Goal: Task Accomplishment & Management: Use online tool/utility

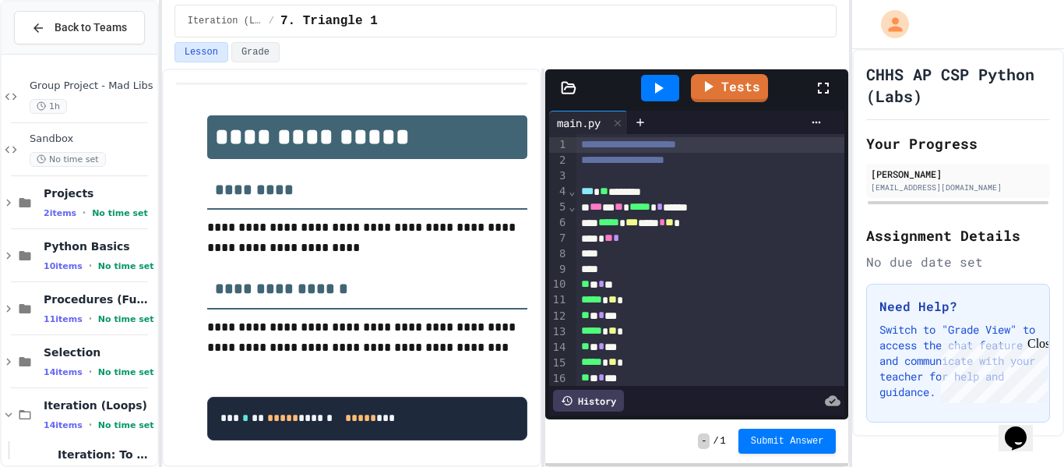
click at [658, 83] on icon at bounding box center [658, 88] width 19 height 19
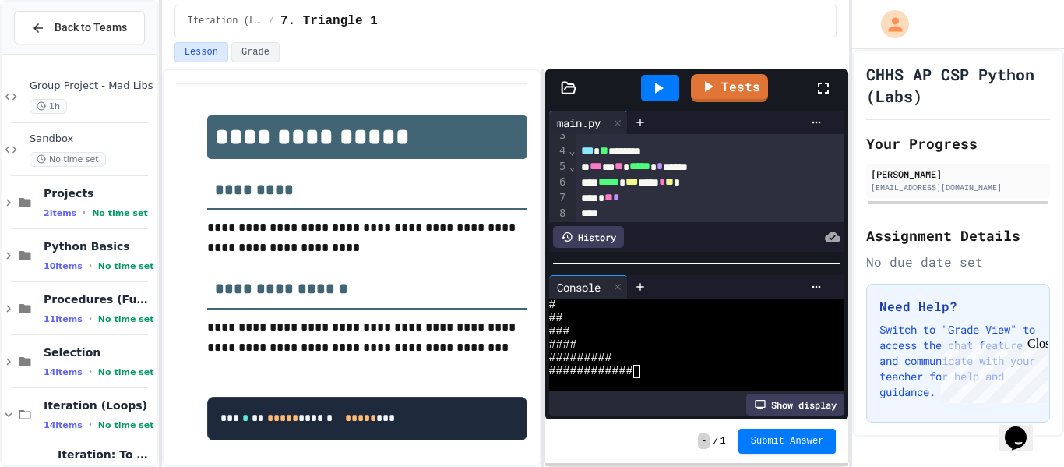
scroll to position [43, 0]
click at [707, 97] on link "Tests" at bounding box center [729, 87] width 77 height 30
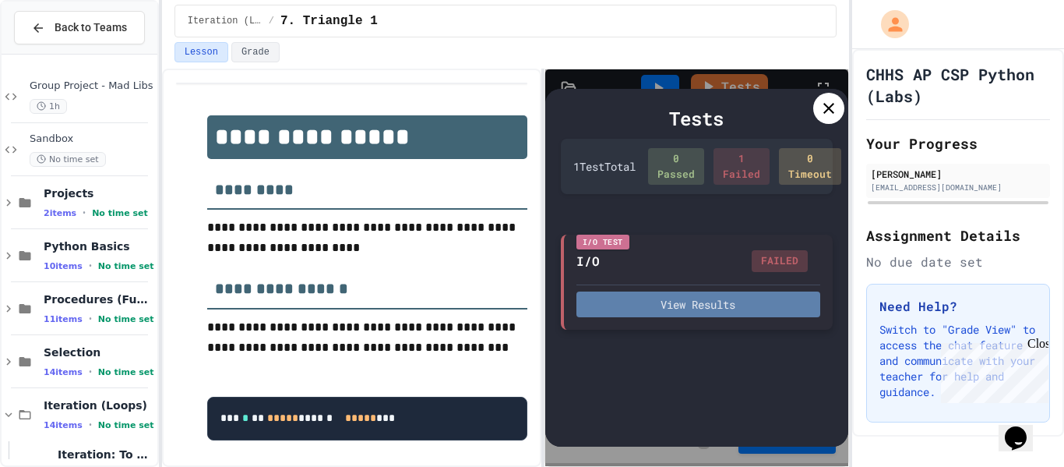
click at [711, 298] on button "View Results" at bounding box center [699, 304] width 245 height 26
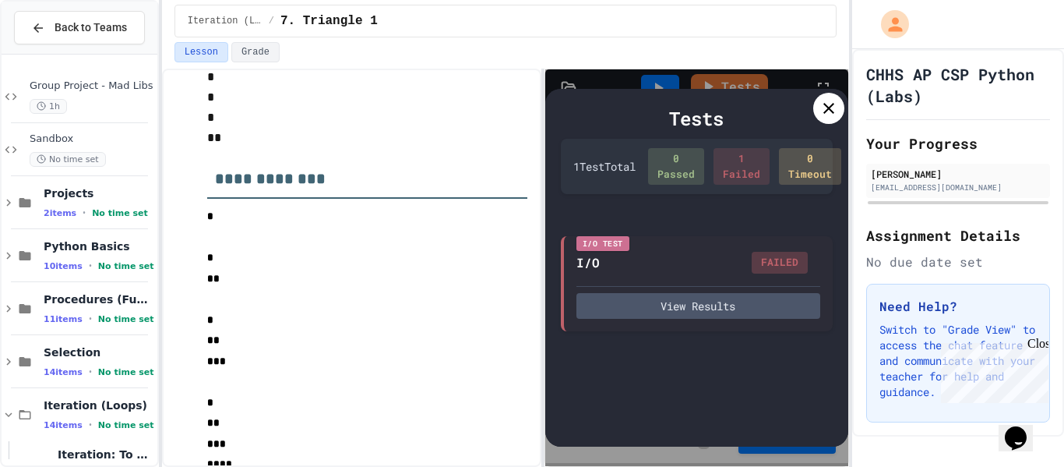
scroll to position [489, 0]
click at [833, 115] on icon at bounding box center [829, 108] width 19 height 19
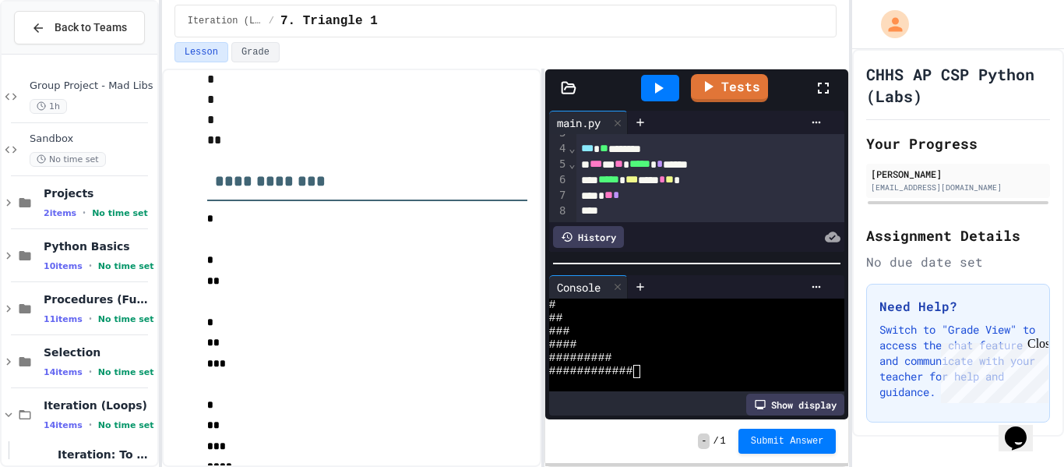
click at [701, 203] on div at bounding box center [712, 211] width 270 height 16
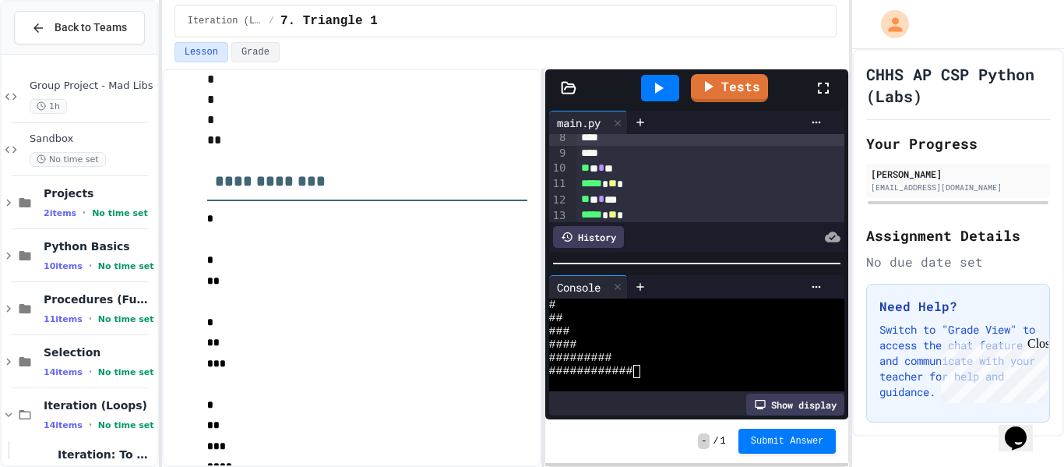
scroll to position [119, 0]
click at [668, 87] on icon at bounding box center [658, 88] width 19 height 19
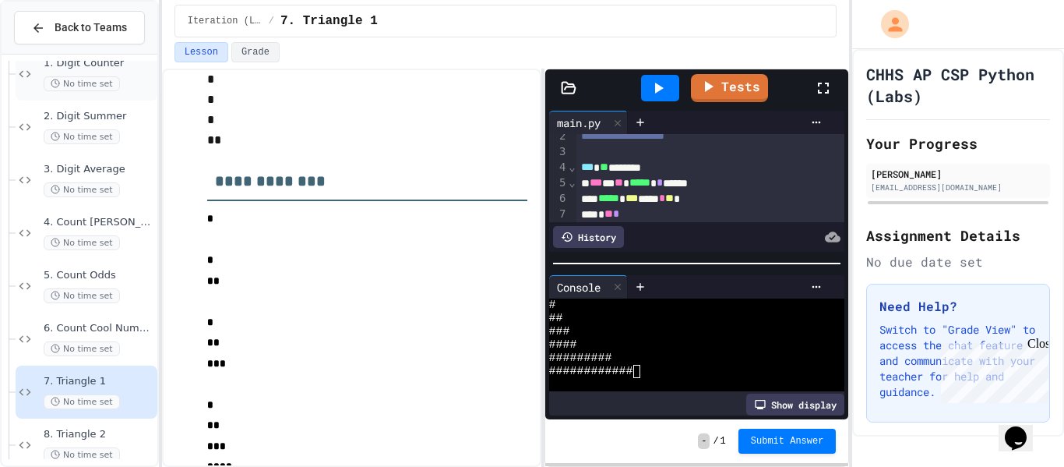
scroll to position [451, 0]
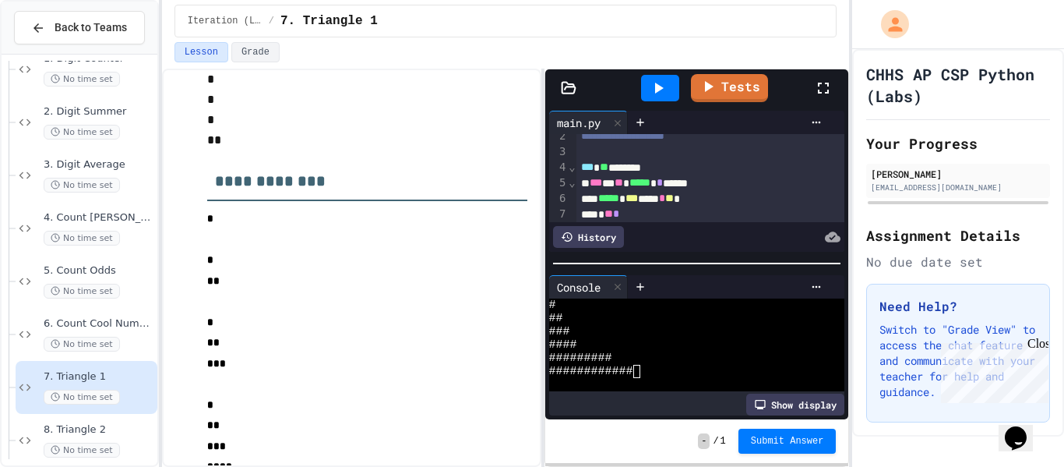
click at [672, 172] on div "*** ** ********" at bounding box center [712, 168] width 270 height 16
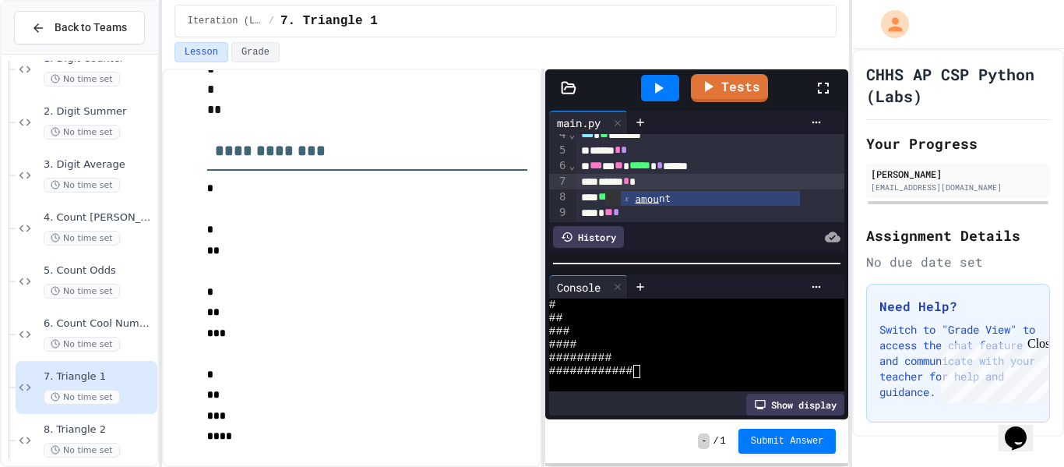
scroll to position [62, 0]
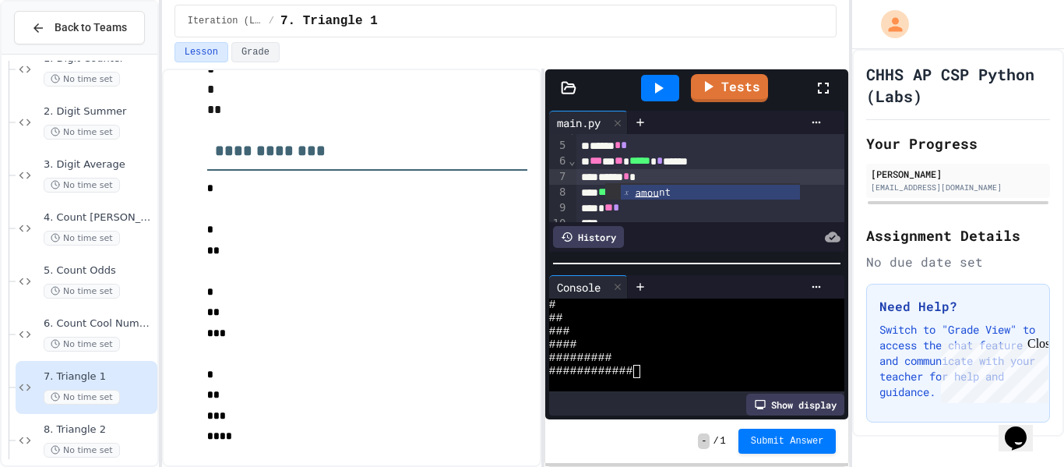
click at [697, 157] on div "*** * ** ***** * * ******" at bounding box center [712, 162] width 270 height 16
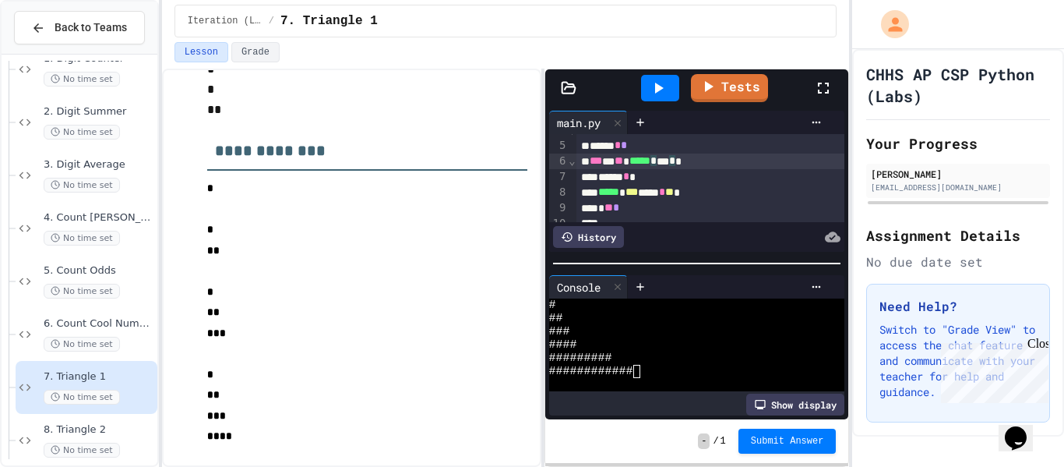
scroll to position [72, 0]
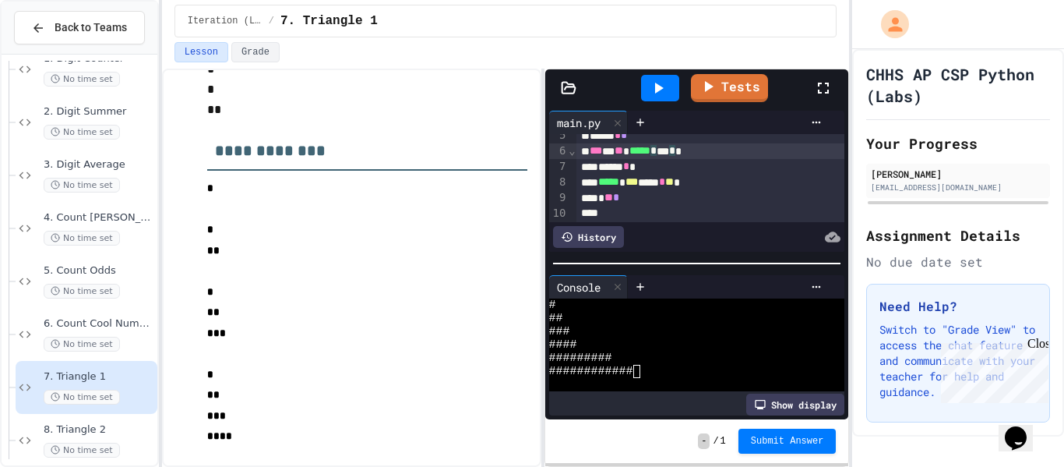
click at [669, 171] on div "****** * *" at bounding box center [712, 167] width 270 height 16
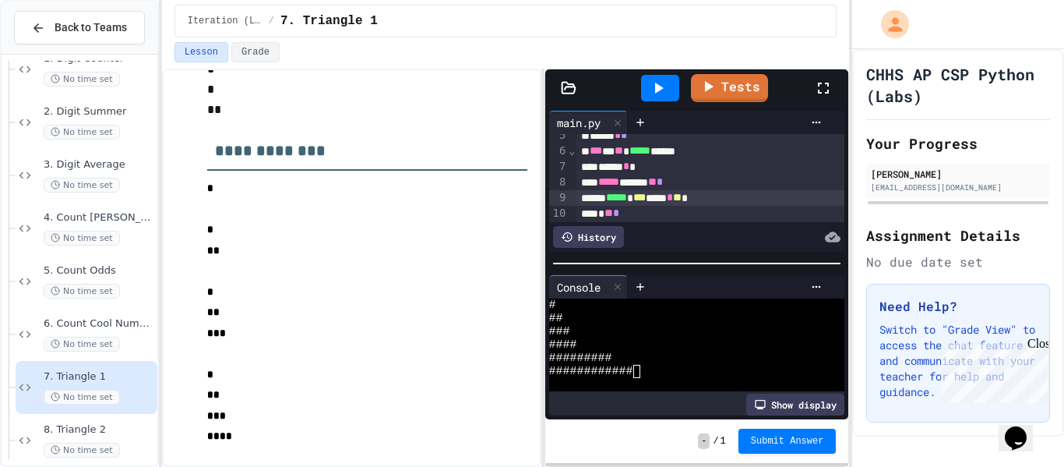
click at [669, 168] on div "****** * *" at bounding box center [712, 167] width 270 height 16
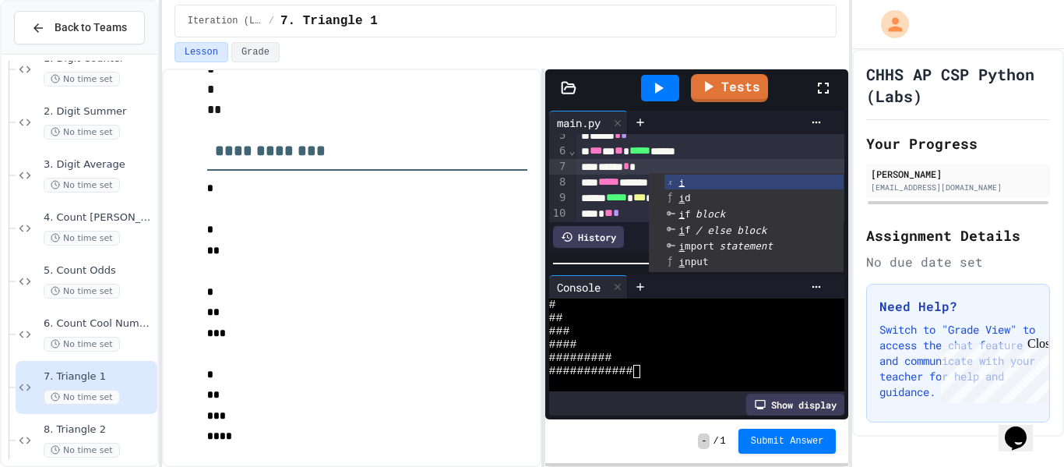
click at [607, 209] on div "* ** *" at bounding box center [712, 214] width 270 height 16
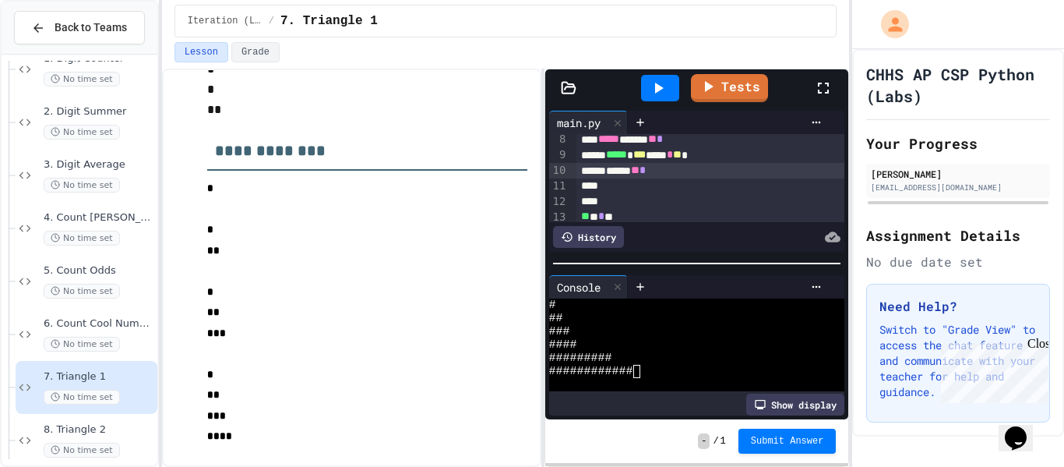
scroll to position [118, 0]
click at [619, 180] on div at bounding box center [712, 183] width 270 height 16
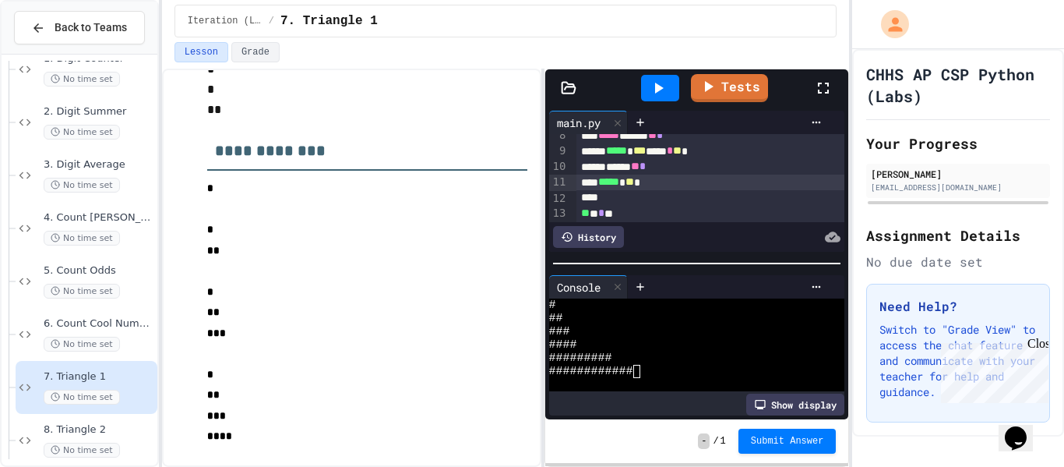
click at [659, 97] on div at bounding box center [660, 88] width 38 height 26
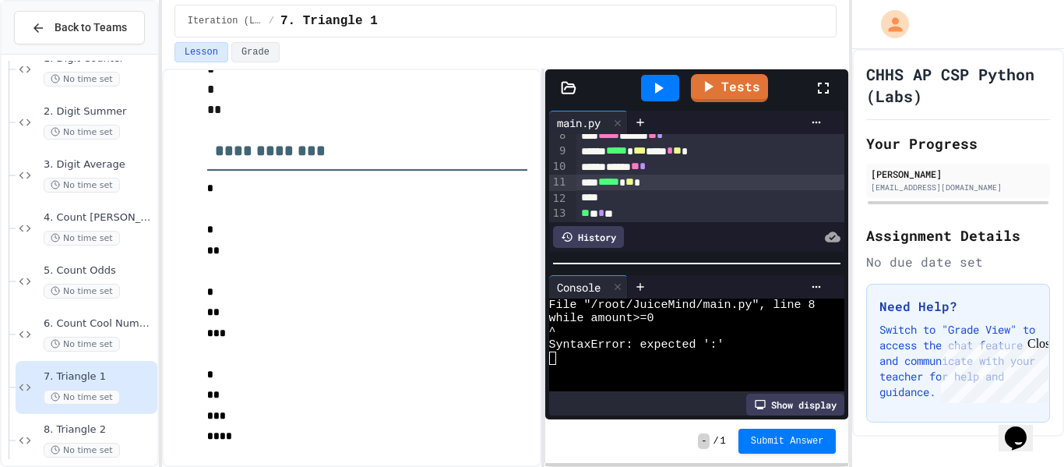
click at [705, 136] on div "***** ****** ** *" at bounding box center [712, 136] width 270 height 16
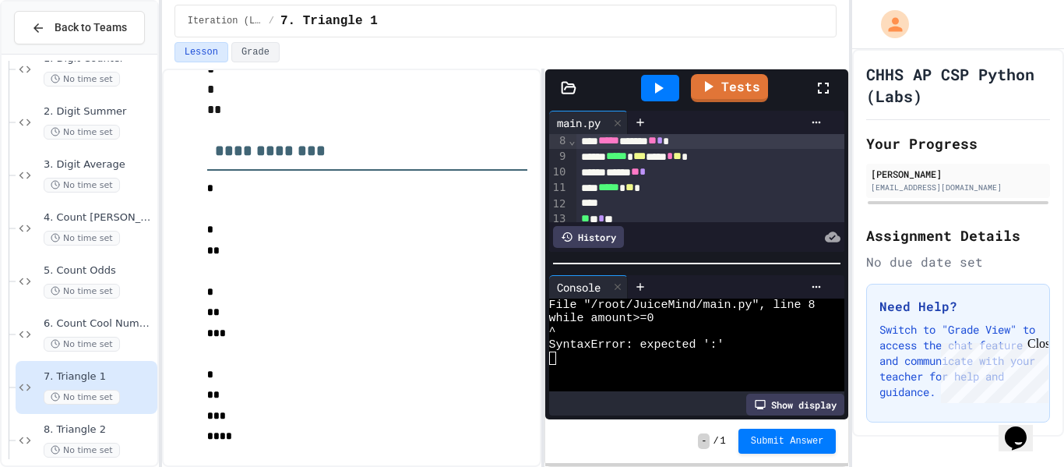
click at [660, 84] on icon at bounding box center [658, 88] width 19 height 19
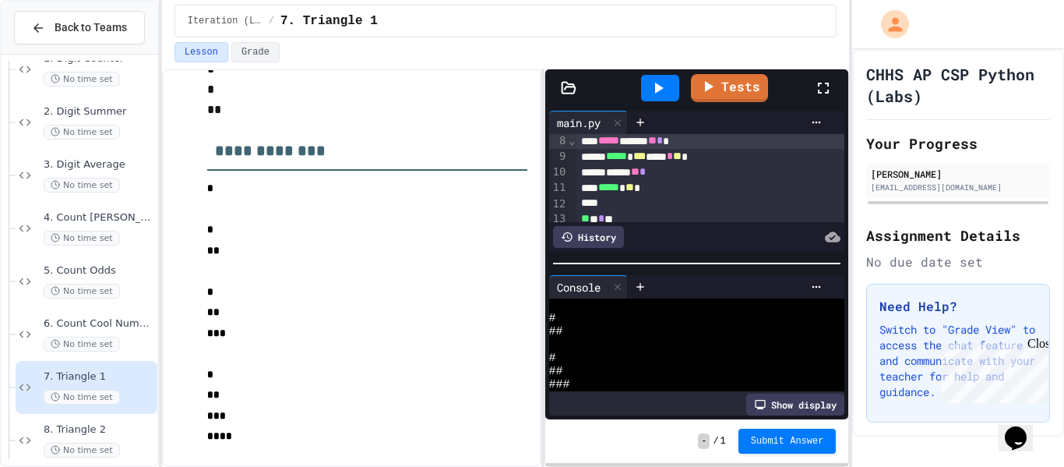
scroll to position [0, 0]
click at [723, 86] on link "Tests" at bounding box center [729, 86] width 71 height 30
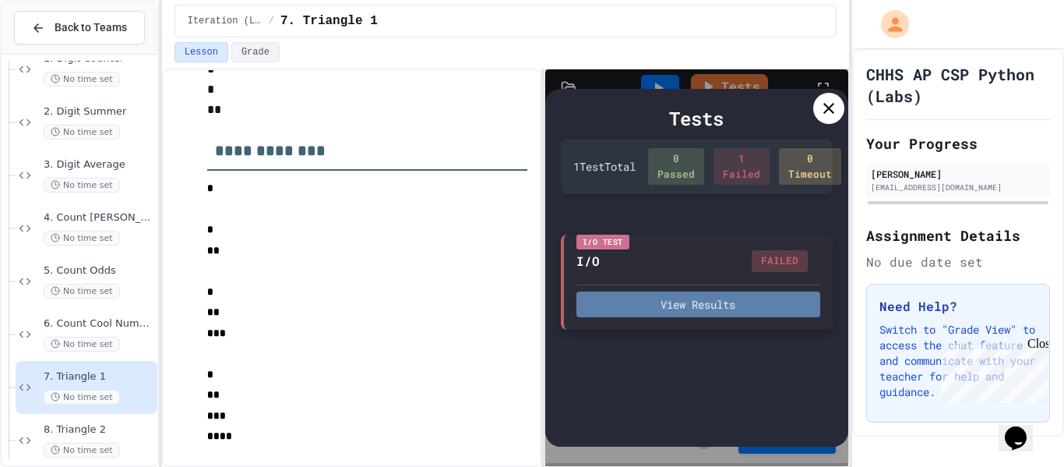
click at [691, 306] on button "View Results" at bounding box center [699, 304] width 245 height 26
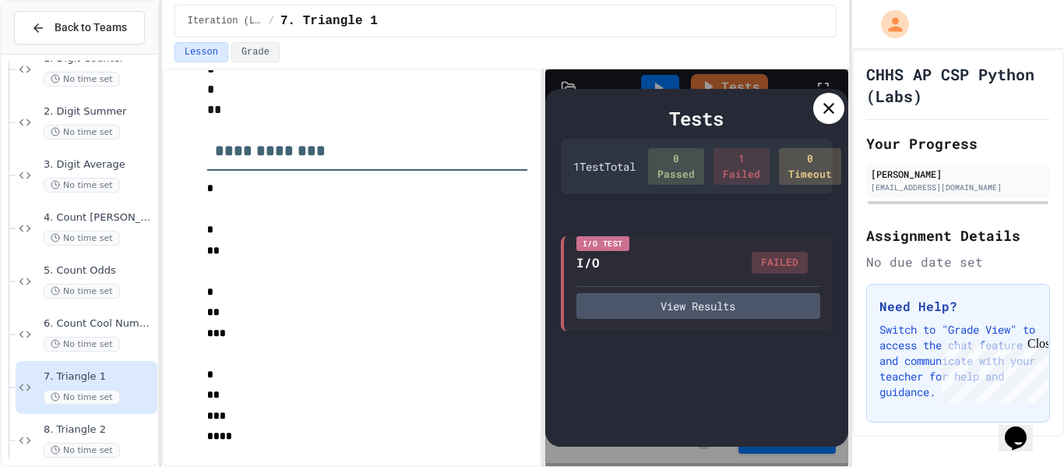
click at [817, 98] on div at bounding box center [829, 108] width 31 height 31
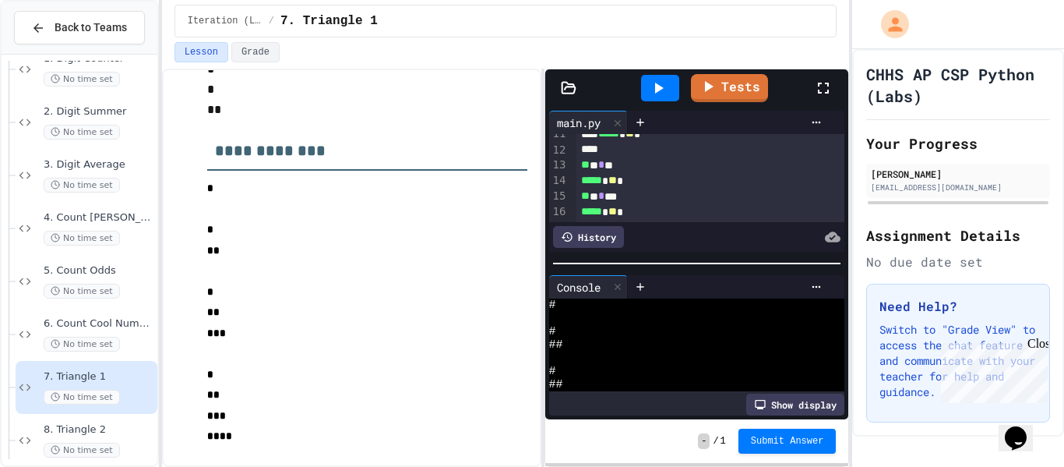
scroll to position [168, 0]
click at [644, 176] on div "***** * ** *" at bounding box center [712, 180] width 270 height 16
click at [640, 168] on div "** * * *" at bounding box center [712, 176] width 270 height 16
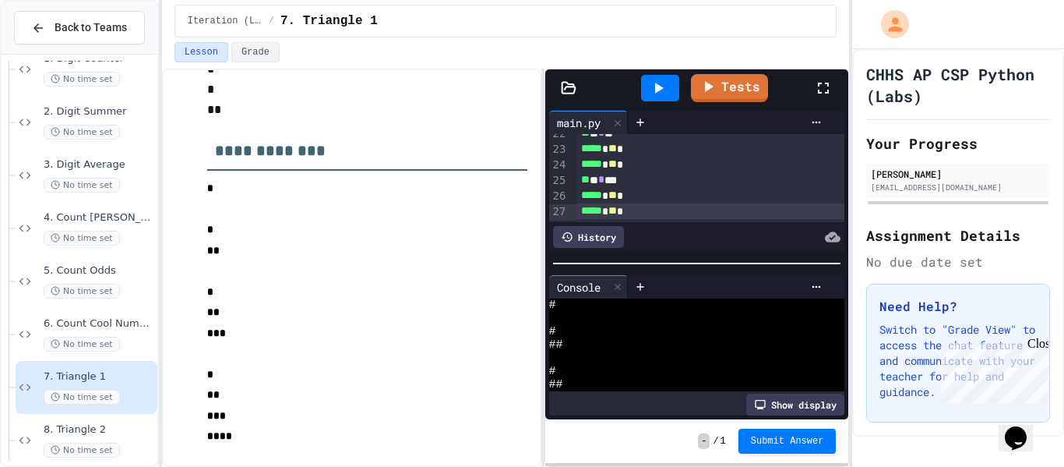
scroll to position [356, 0]
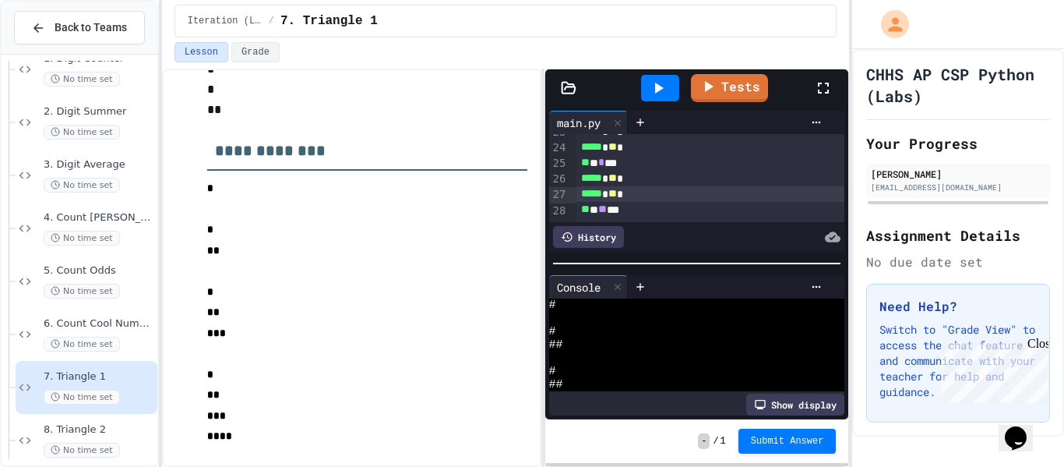
click at [658, 101] on div at bounding box center [660, 88] width 38 height 26
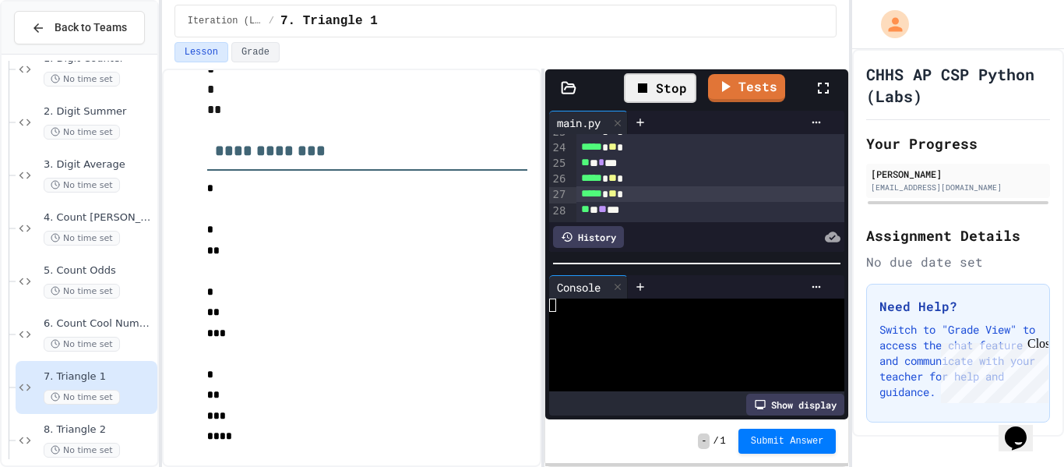
scroll to position [464, 0]
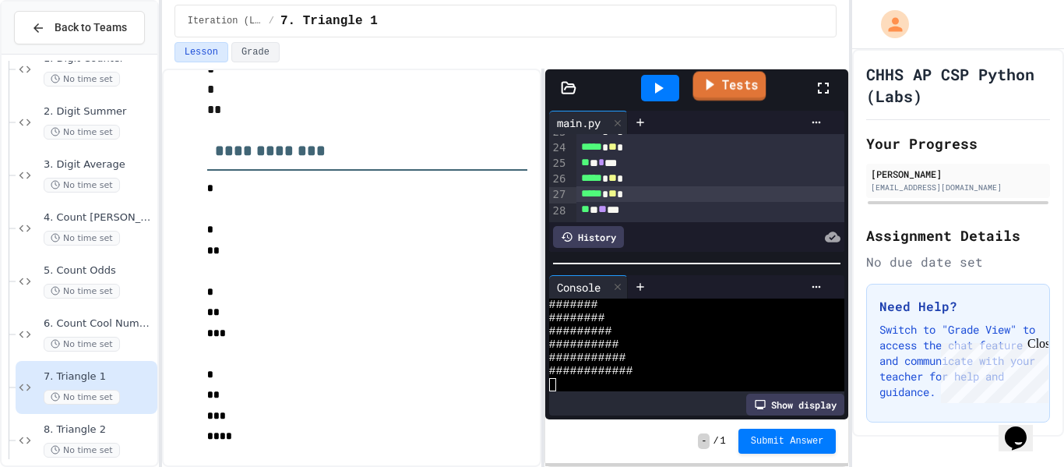
click at [737, 93] on link "Tests" at bounding box center [730, 87] width 73 height 30
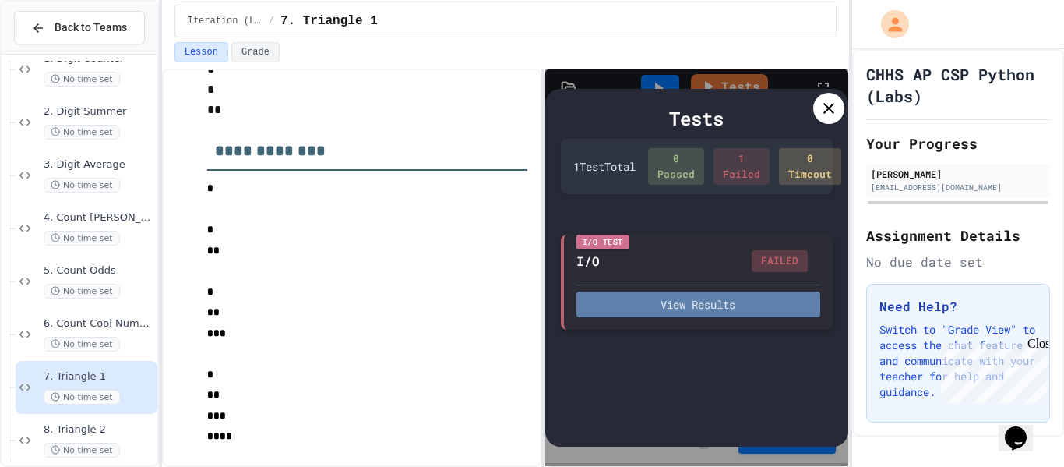
click at [712, 314] on button "View Results" at bounding box center [699, 304] width 245 height 26
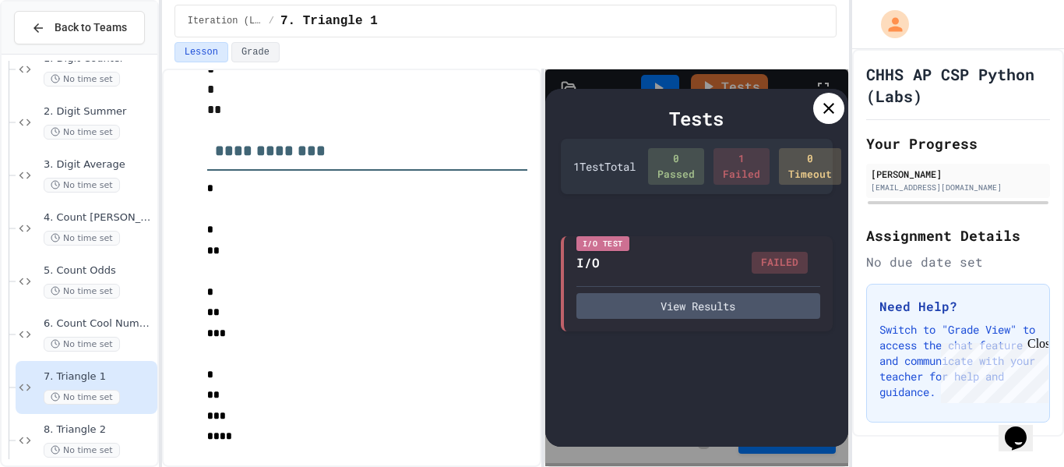
click at [839, 119] on div at bounding box center [829, 108] width 31 height 31
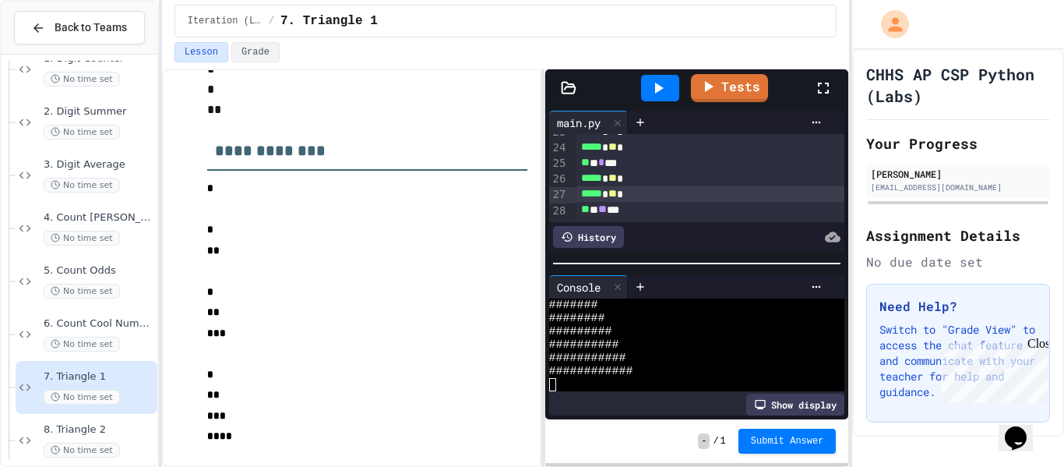
click at [605, 162] on span "*" at bounding box center [601, 162] width 6 height 11
click at [658, 87] on icon at bounding box center [659, 88] width 9 height 11
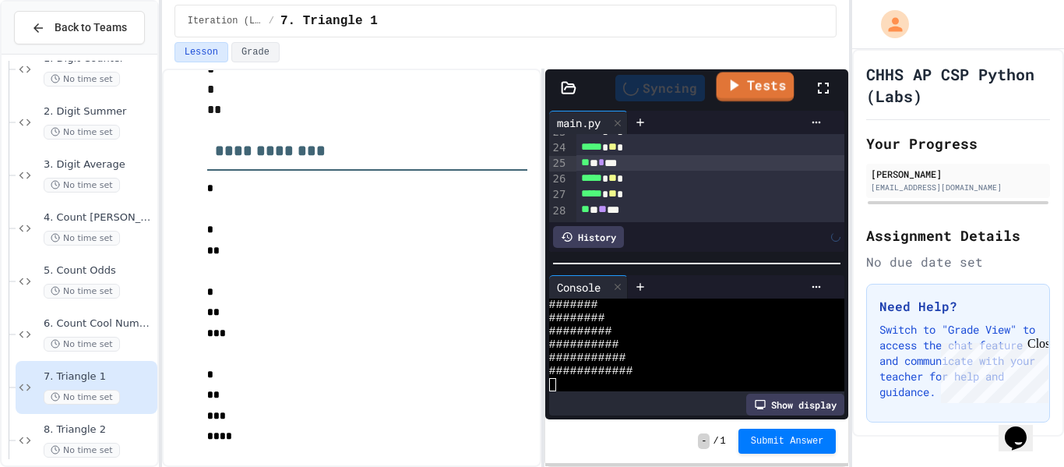
click at [761, 93] on link "Tests" at bounding box center [756, 87] width 78 height 30
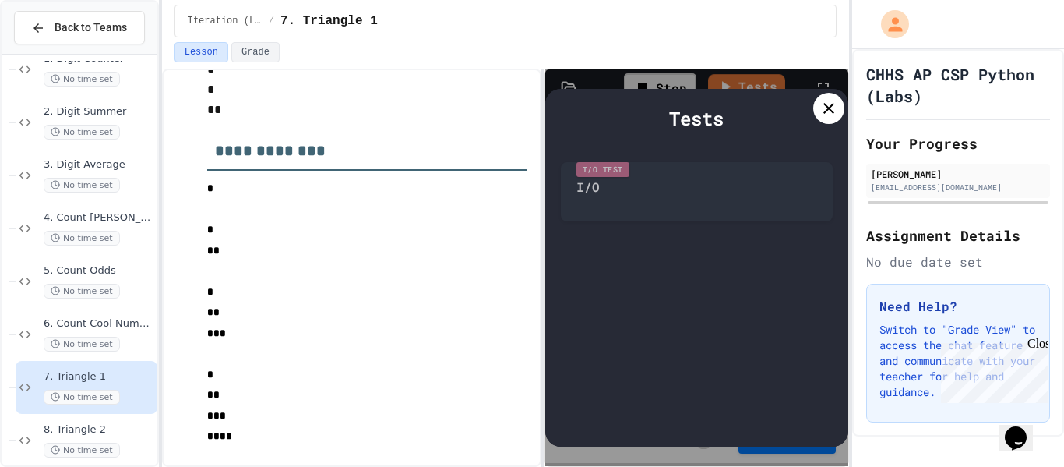
scroll to position [450, 0]
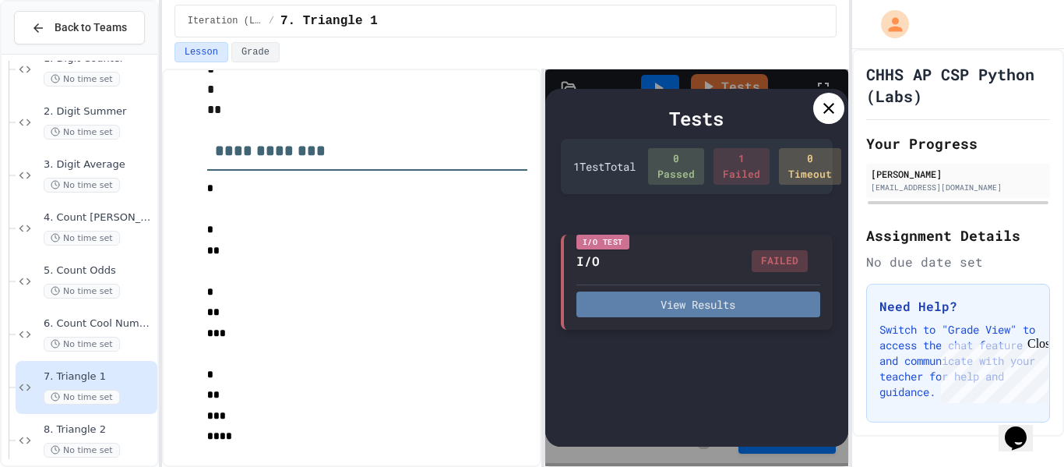
click at [757, 305] on button "View Results" at bounding box center [699, 304] width 245 height 26
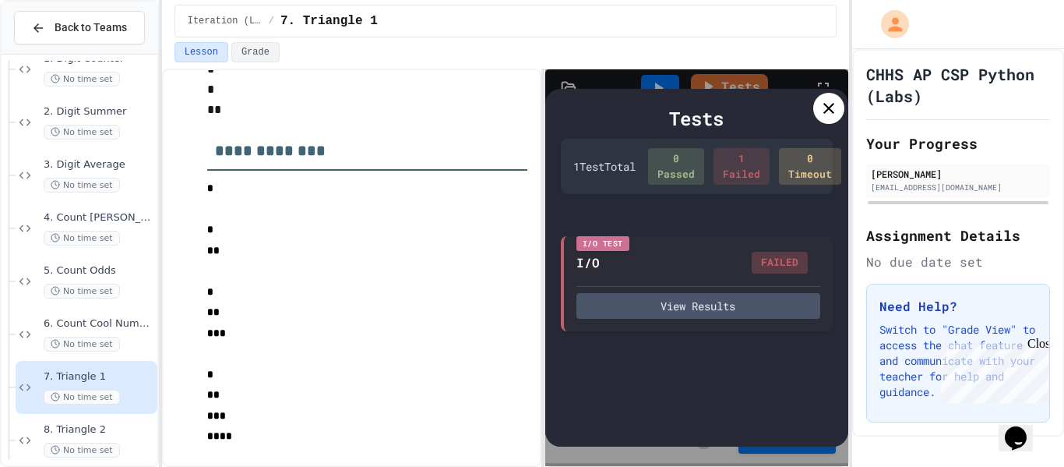
scroll to position [0, 0]
click at [838, 114] on icon at bounding box center [829, 108] width 19 height 19
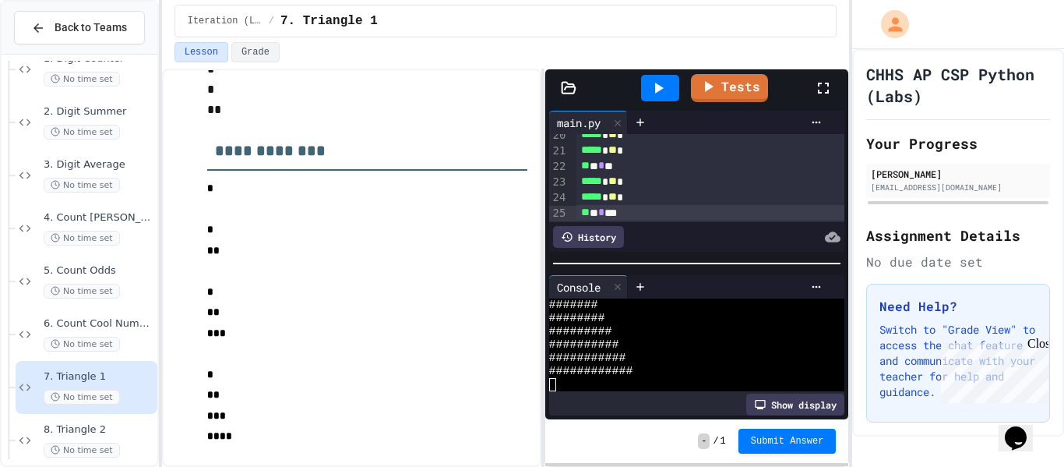
scroll to position [299, 0]
click at [605, 177] on span "*" at bounding box center [601, 172] width 6 height 11
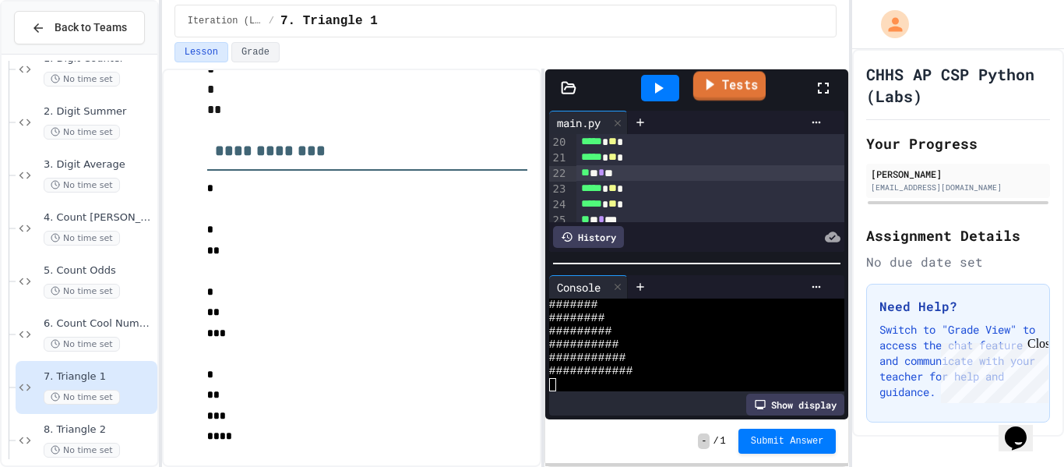
click at [711, 81] on icon at bounding box center [710, 84] width 18 height 19
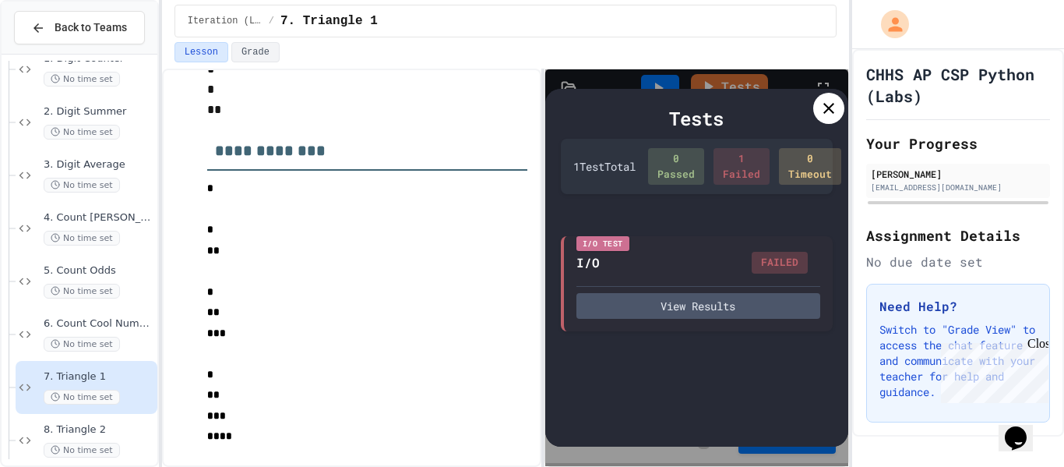
click at [824, 111] on icon at bounding box center [829, 108] width 19 height 19
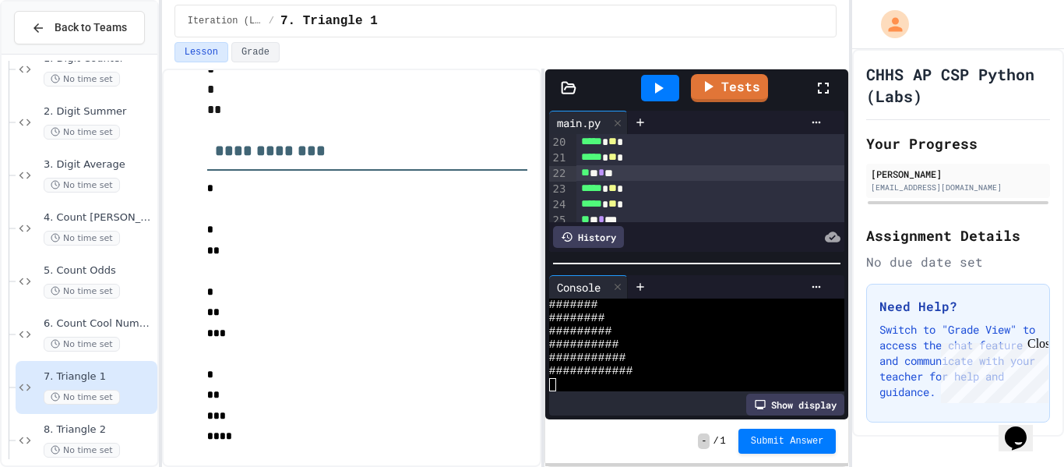
scroll to position [356, 0]
click at [702, 210] on div "** * ** *" at bounding box center [712, 210] width 270 height 16
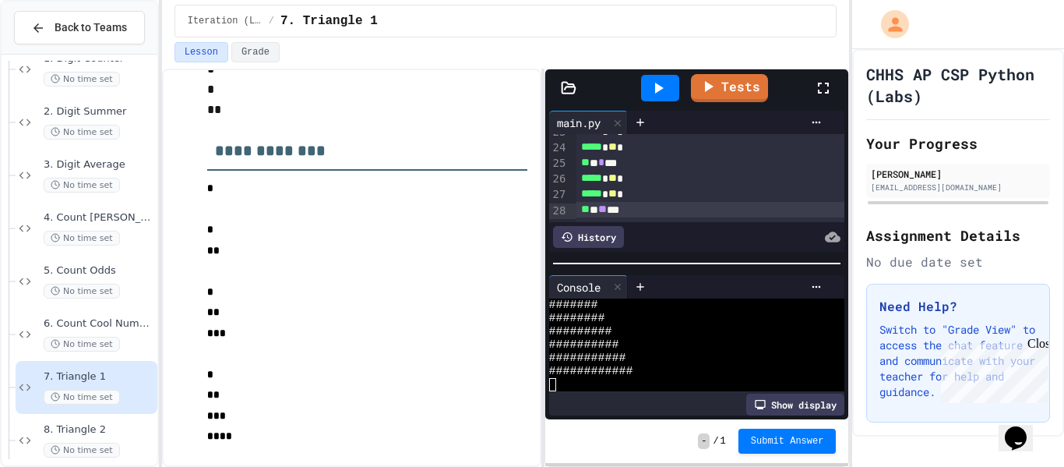
click at [607, 207] on span "**" at bounding box center [602, 208] width 9 height 11
click at [725, 82] on link "Tests" at bounding box center [729, 87] width 77 height 30
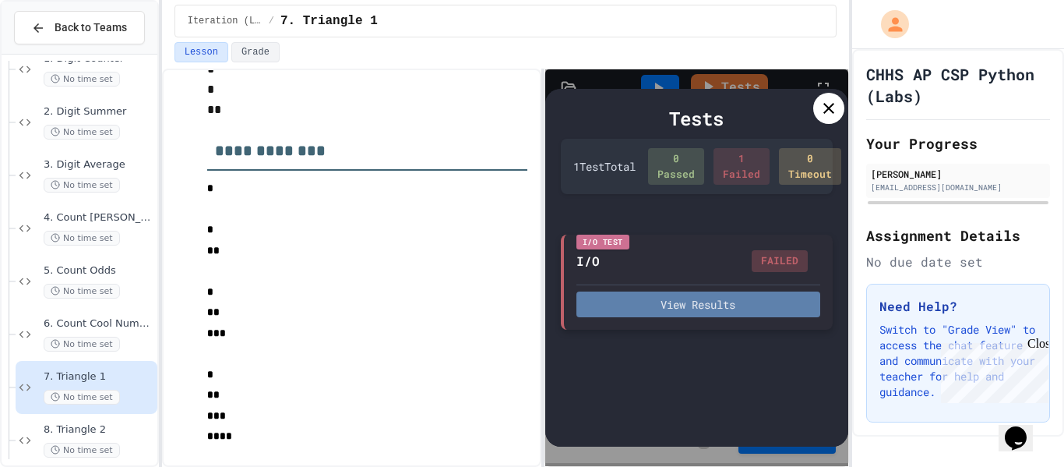
click at [665, 298] on button "View Results" at bounding box center [699, 304] width 245 height 26
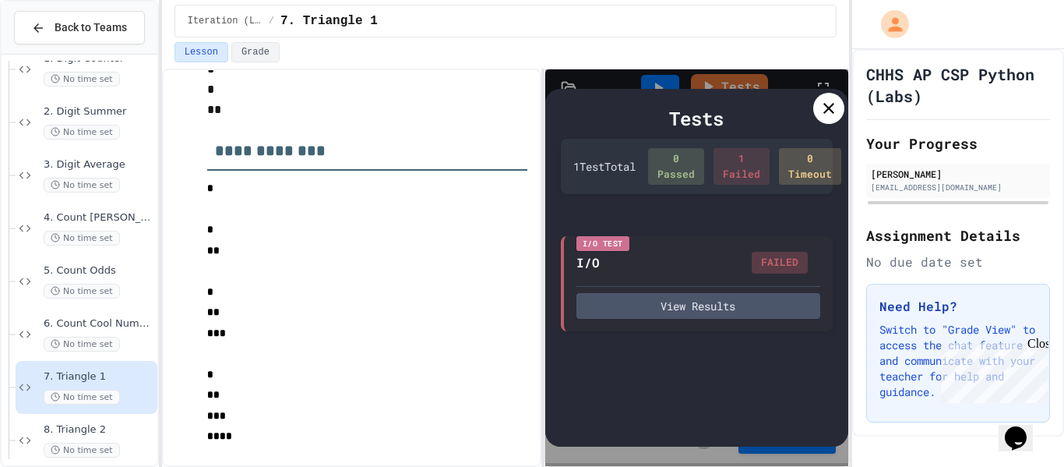
scroll to position [0, 0]
click at [840, 101] on div at bounding box center [829, 108] width 31 height 31
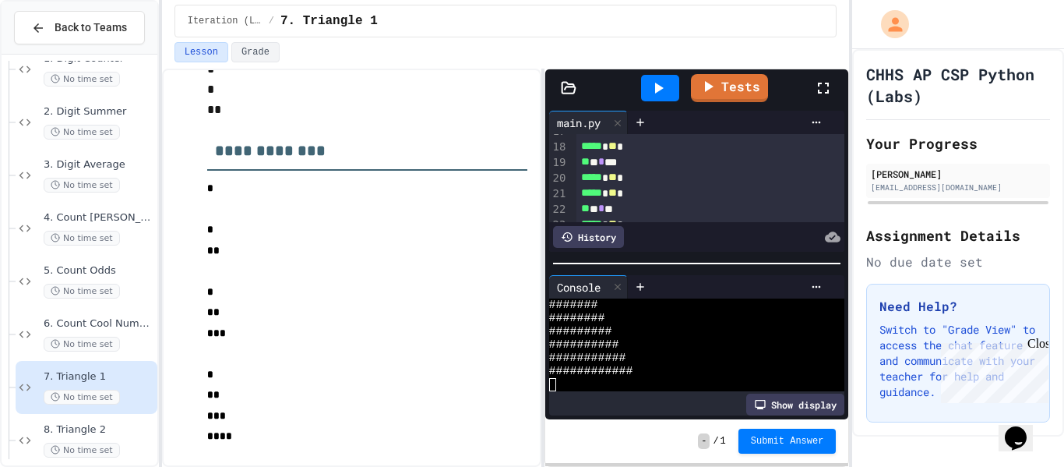
scroll to position [267, 0]
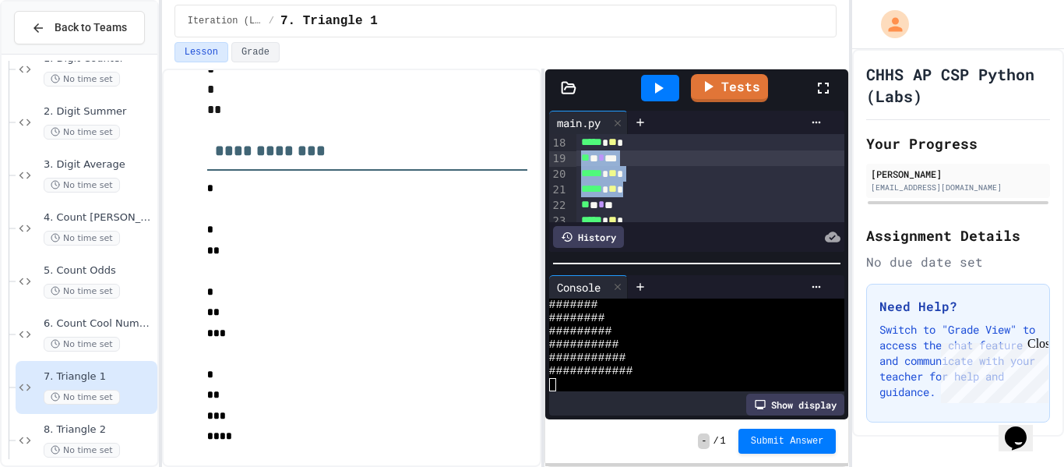
drag, startPoint x: 648, startPoint y: 185, endPoint x: 580, endPoint y: 163, distance: 72.2
click at [580, 163] on div "**********" at bounding box center [712, 88] width 270 height 443
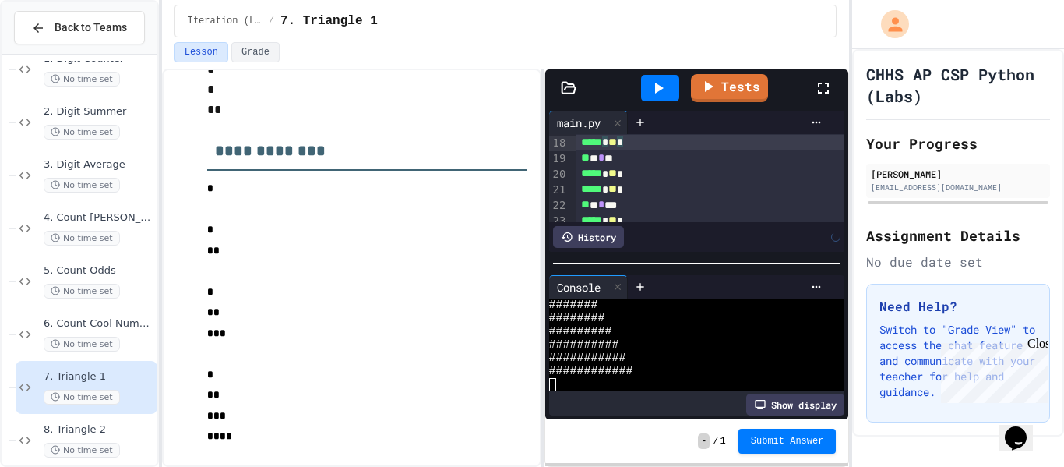
click at [653, 93] on icon at bounding box center [658, 88] width 19 height 19
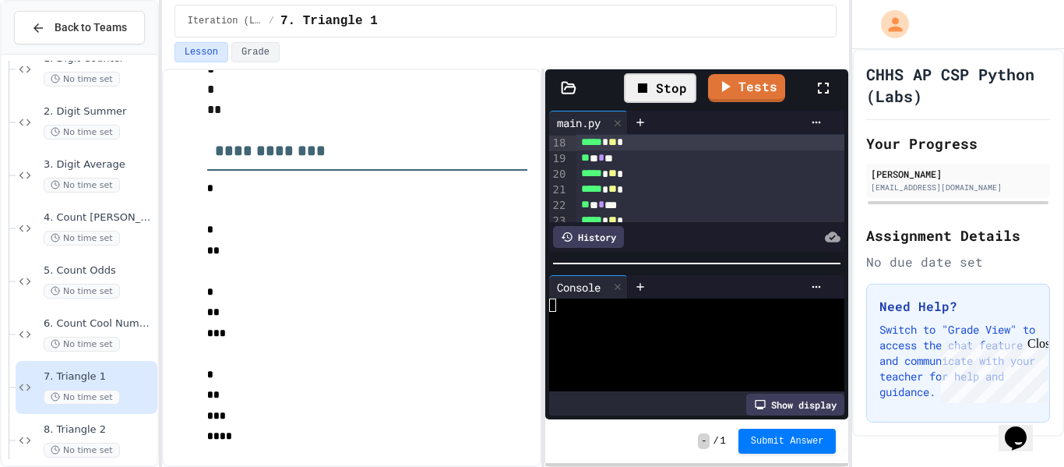
scroll to position [371, 0]
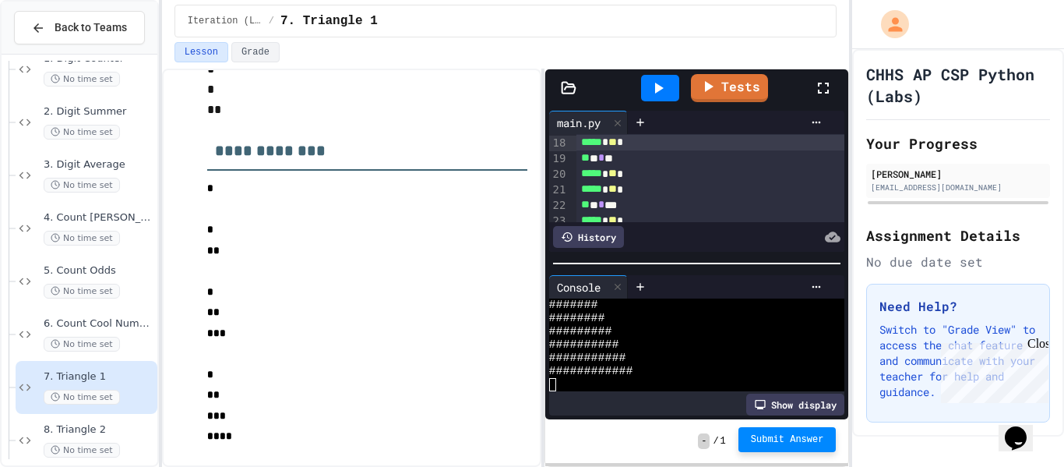
click at [796, 433] on span "Submit Answer" at bounding box center [787, 439] width 73 height 12
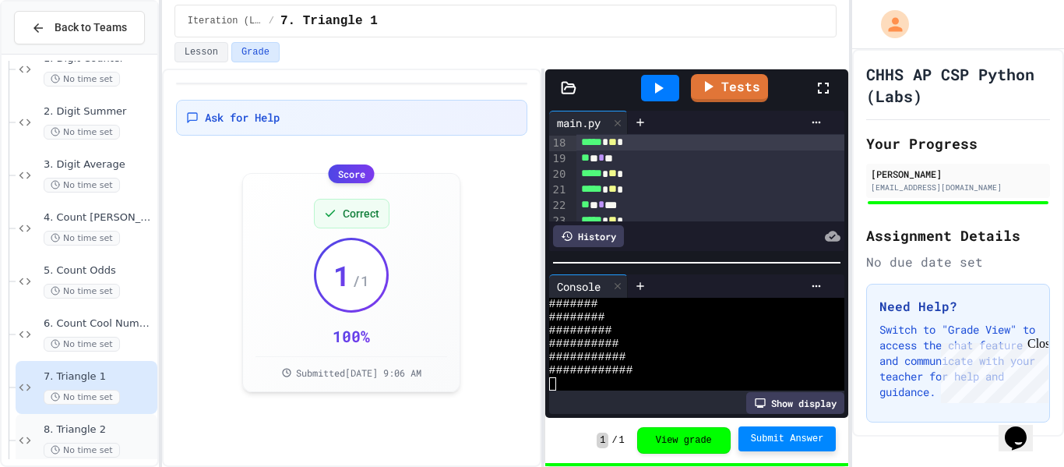
click at [116, 431] on span "8. Triangle 2" at bounding box center [99, 429] width 111 height 13
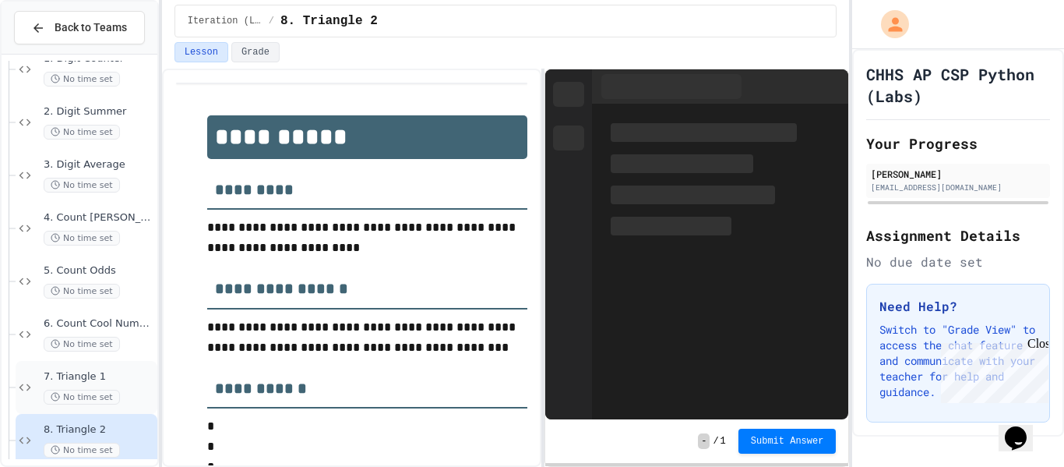
click at [111, 371] on span "7. Triangle 1" at bounding box center [99, 376] width 111 height 13
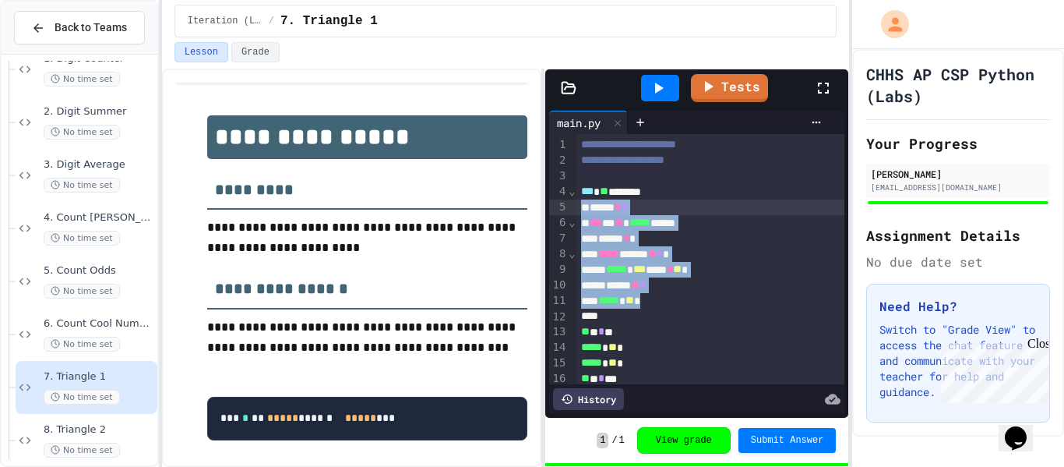
drag, startPoint x: 663, startPoint y: 302, endPoint x: 577, endPoint y: 205, distance: 129.2
click at [577, 205] on div "**********" at bounding box center [712, 332] width 270 height 396
click at [77, 425] on span "8. Triangle 2" at bounding box center [99, 429] width 111 height 13
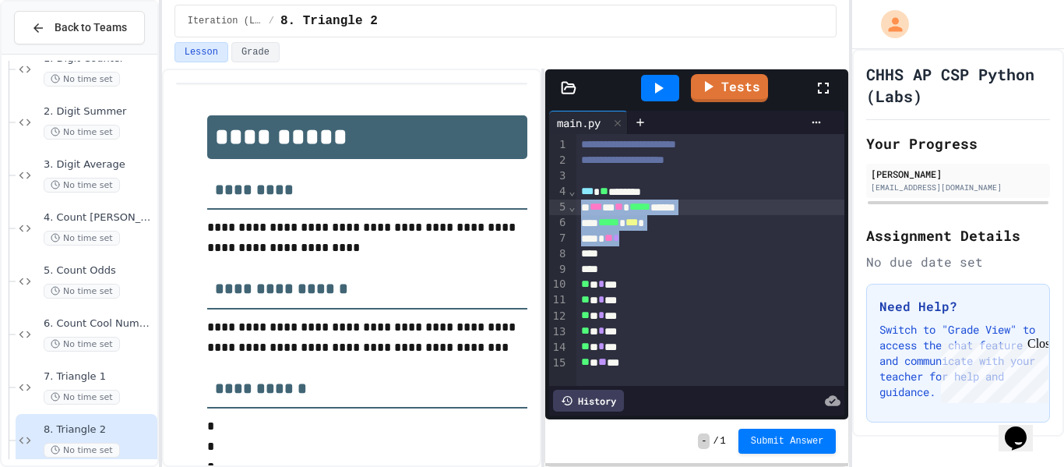
drag, startPoint x: 642, startPoint y: 242, endPoint x: 576, endPoint y: 209, distance: 73.9
click at [577, 209] on div "**********" at bounding box center [712, 260] width 270 height 252
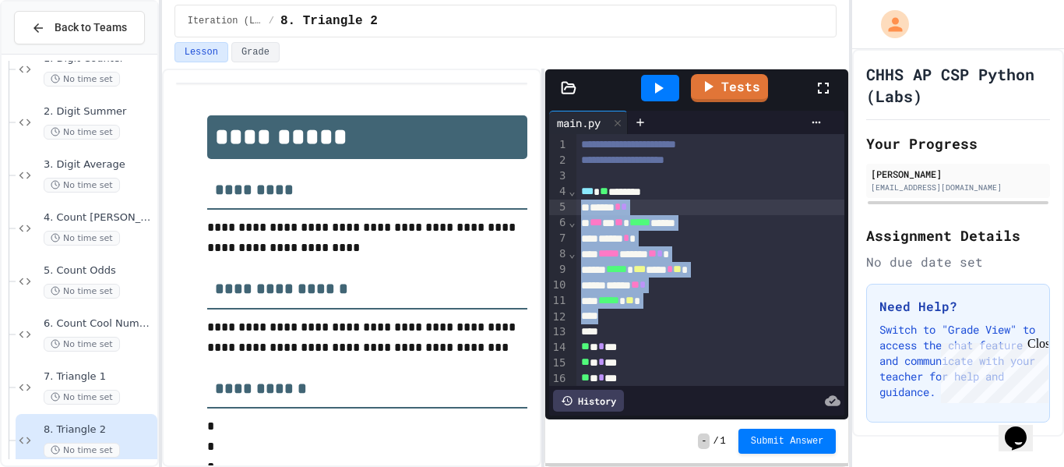
drag, startPoint x: 674, startPoint y: 309, endPoint x: 581, endPoint y: 208, distance: 137.3
click at [581, 208] on div "**********" at bounding box center [712, 285] width 270 height 302
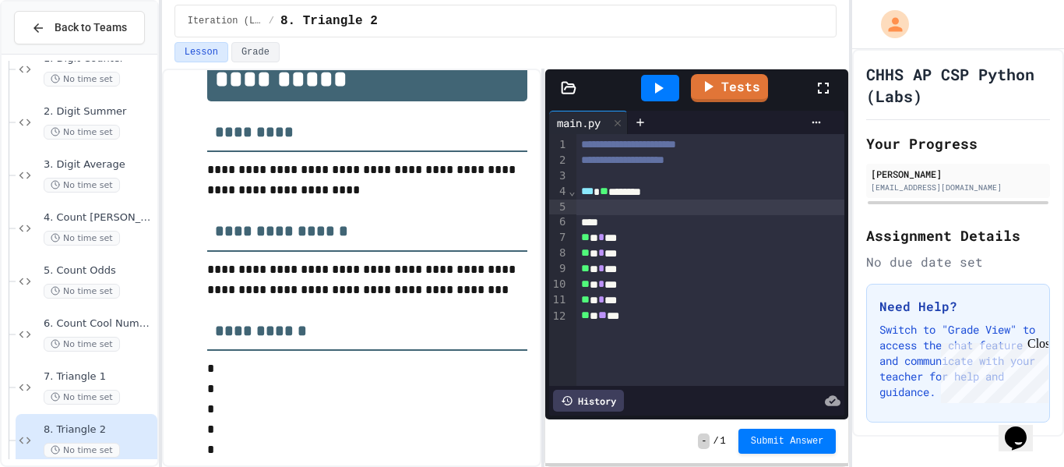
scroll to position [55, 0]
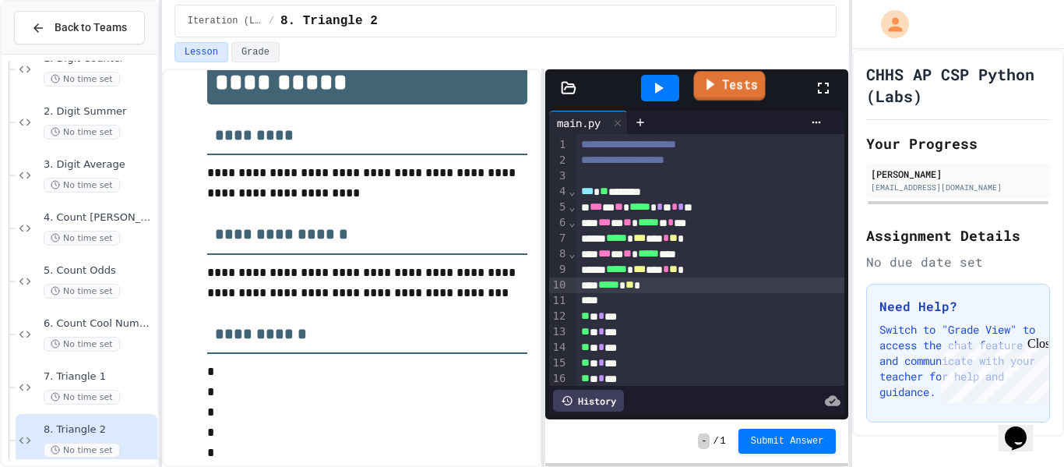
click at [717, 77] on icon at bounding box center [709, 84] width 17 height 19
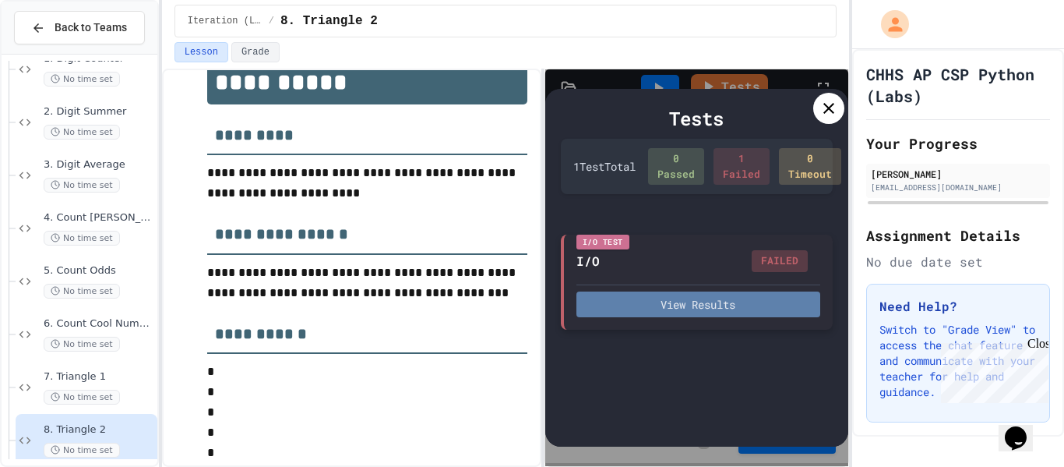
click at [711, 292] on button "View Results" at bounding box center [699, 304] width 245 height 26
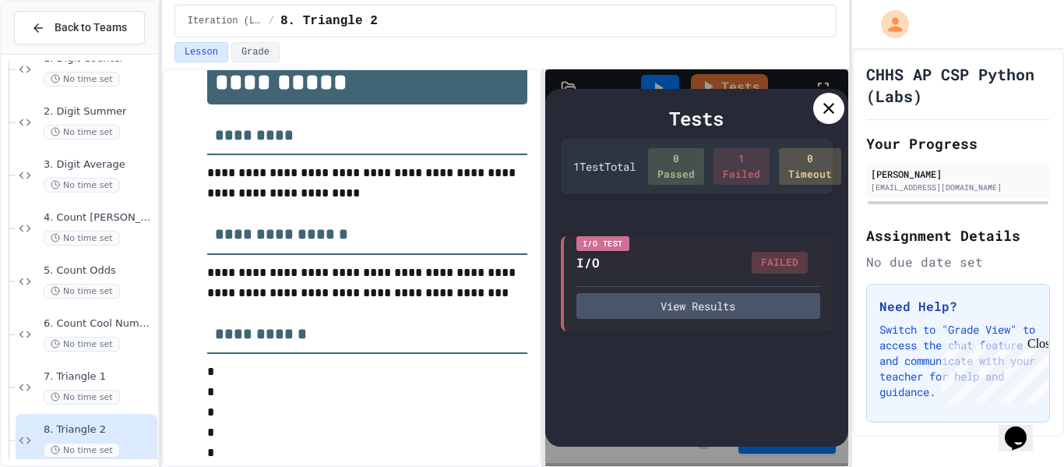
scroll to position [0, 0]
click at [824, 111] on icon at bounding box center [829, 108] width 19 height 19
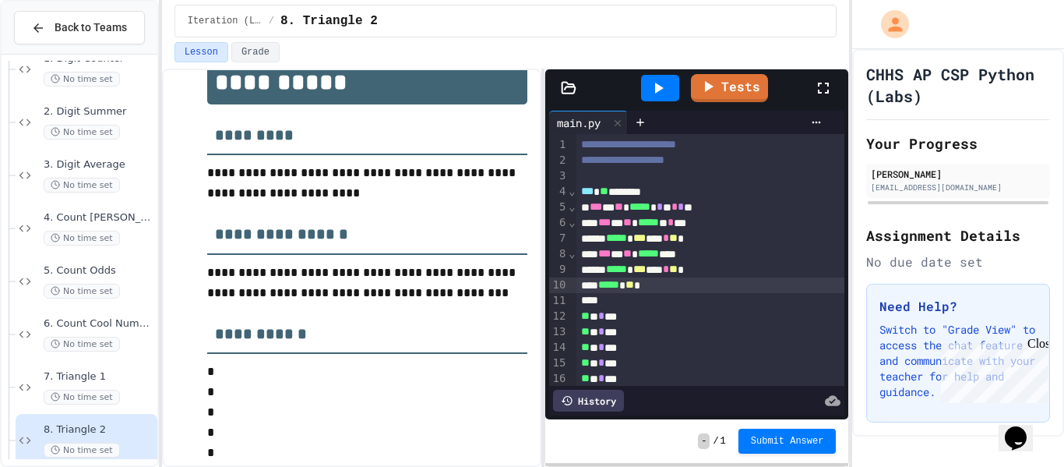
click at [653, 95] on icon at bounding box center [658, 88] width 19 height 19
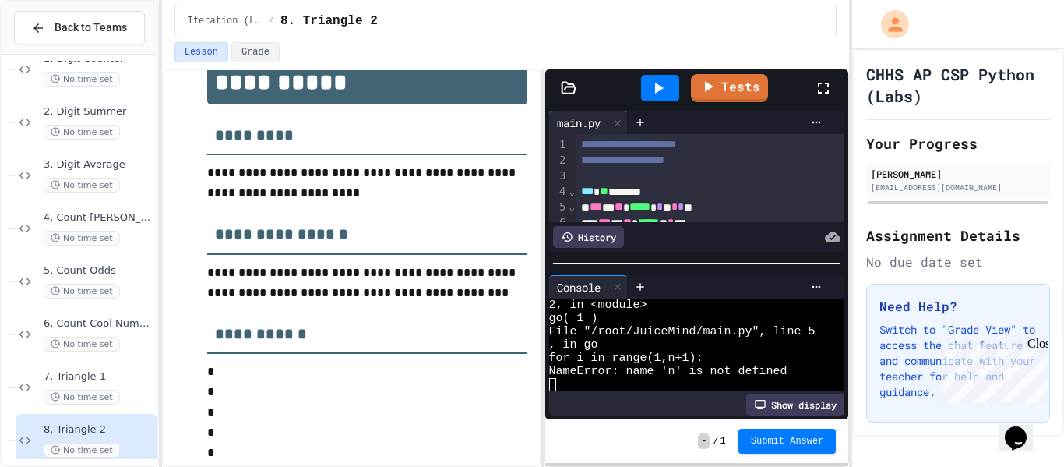
scroll to position [26, 0]
click at [618, 122] on icon at bounding box center [617, 123] width 11 height 11
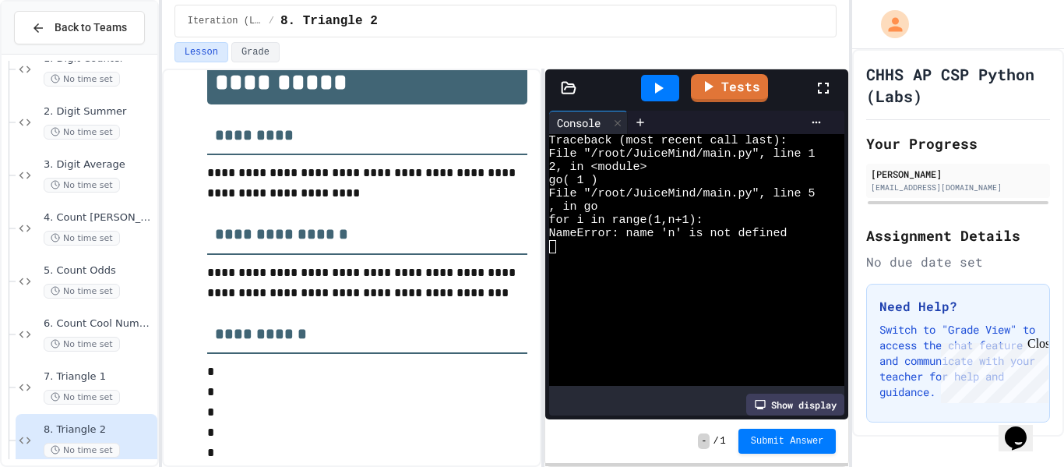
click at [652, 91] on icon at bounding box center [658, 88] width 19 height 19
click at [617, 119] on icon at bounding box center [617, 123] width 11 height 11
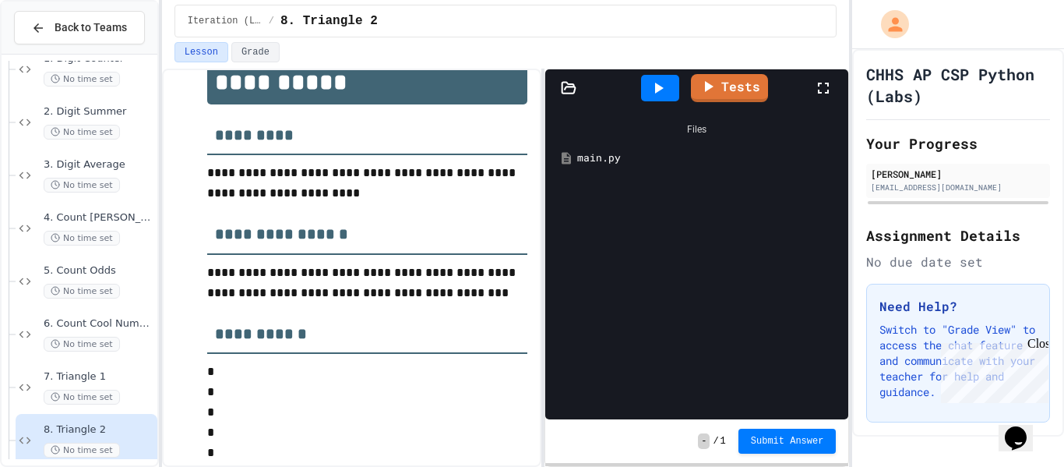
click at [602, 158] on div "main.py" at bounding box center [708, 158] width 263 height 16
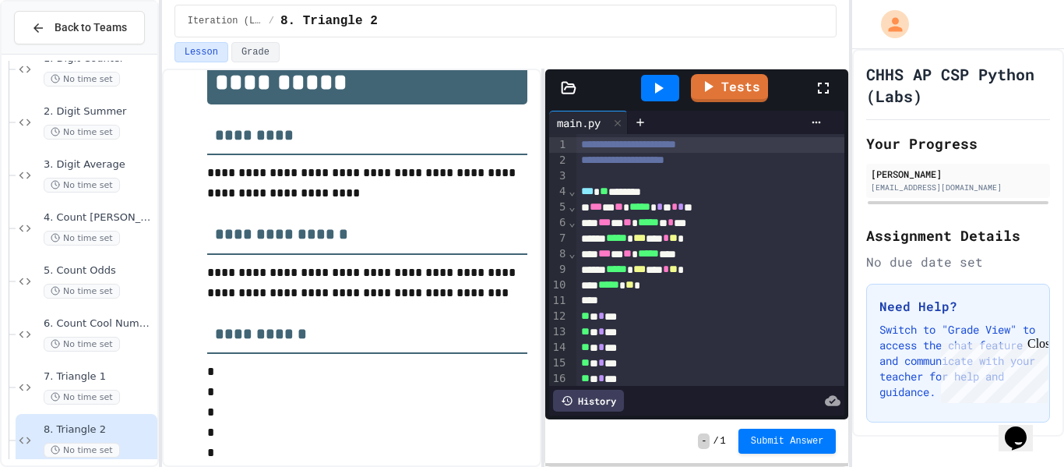
click at [701, 210] on div "*** * ** ***** * * ** * * **" at bounding box center [712, 207] width 270 height 16
click at [678, 210] on span "*" at bounding box center [675, 206] width 6 height 11
click at [648, 193] on div "*** ** ********" at bounding box center [712, 192] width 270 height 16
click at [649, 79] on div at bounding box center [660, 88] width 38 height 26
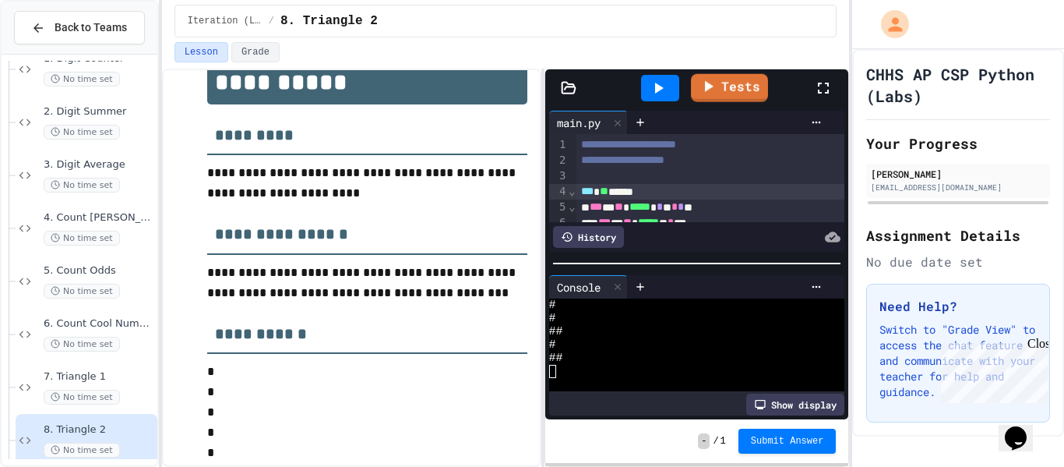
scroll to position [331, 0]
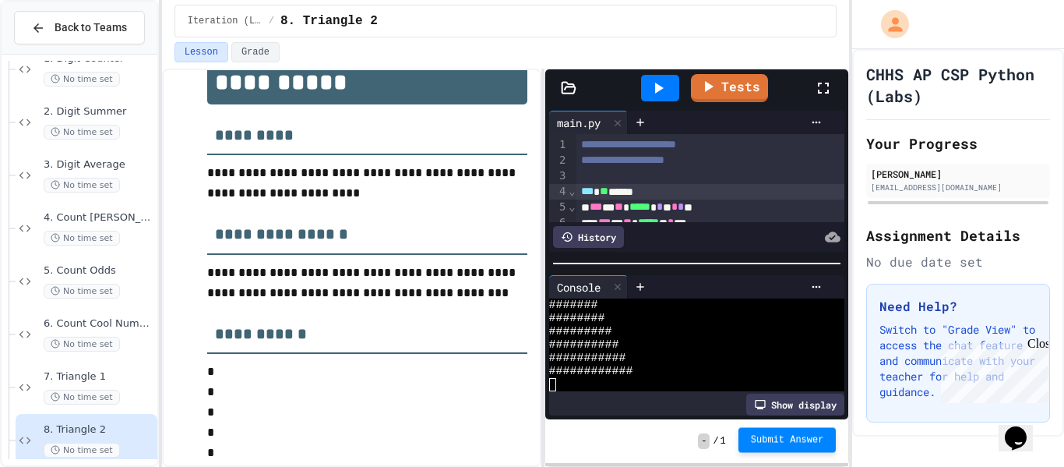
click at [789, 446] on button "Submit Answer" at bounding box center [788, 439] width 98 height 25
